Goal: Task Accomplishment & Management: Manage account settings

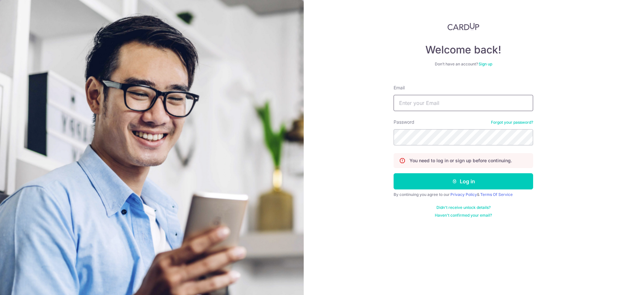
click at [477, 102] on input "Email" at bounding box center [462, 103] width 139 height 16
type input "[EMAIL_ADDRESS][DOMAIN_NAME]"
click at [393, 173] on button "Log in" at bounding box center [462, 181] width 139 height 16
